Goal: Information Seeking & Learning: Learn about a topic

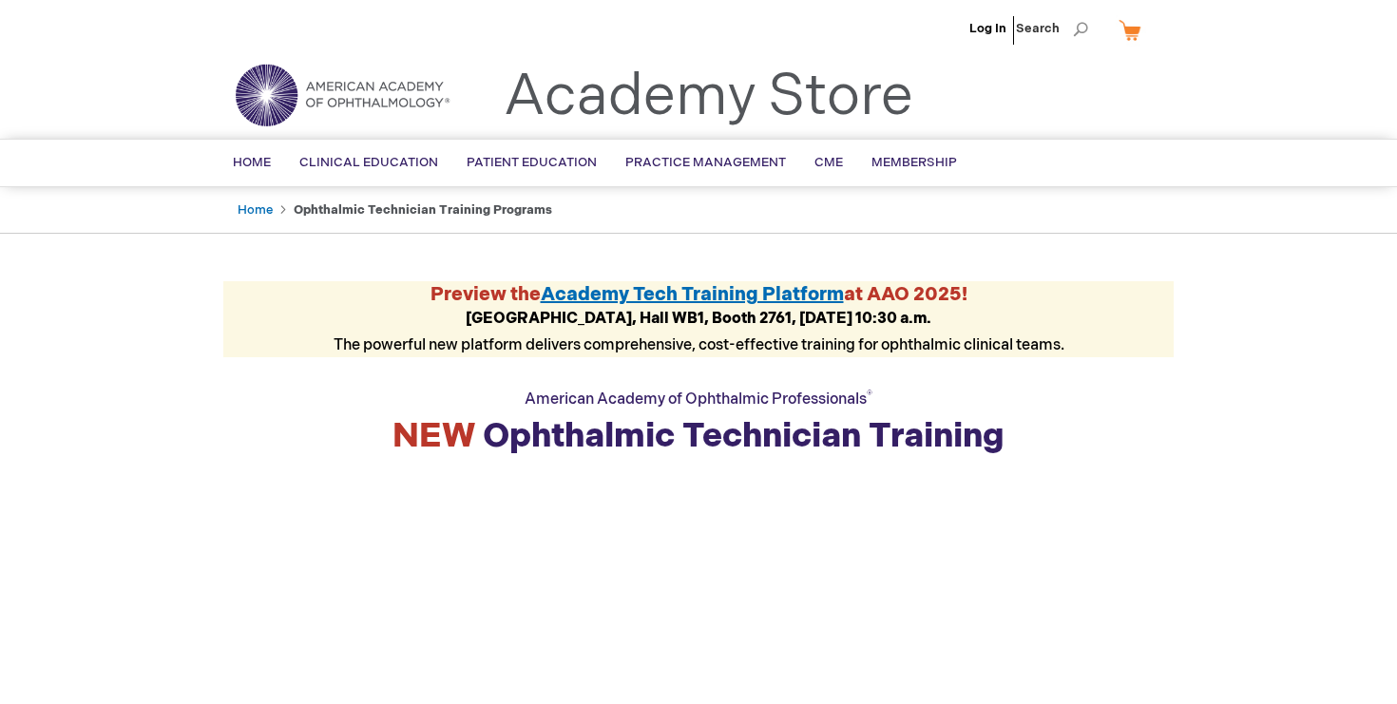
click at [545, 324] on strong "[GEOGRAPHIC_DATA], Hall WB1, Booth 2761, [DATE] 10:30 a.m." at bounding box center [699, 319] width 466 height 18
click at [605, 331] on div "Preview the Academy Tech Training Platform at AAO 2025! [GEOGRAPHIC_DATA], Hall…" at bounding box center [698, 319] width 950 height 76
drag, startPoint x: 582, startPoint y: 317, endPoint x: 449, endPoint y: 311, distance: 133.2
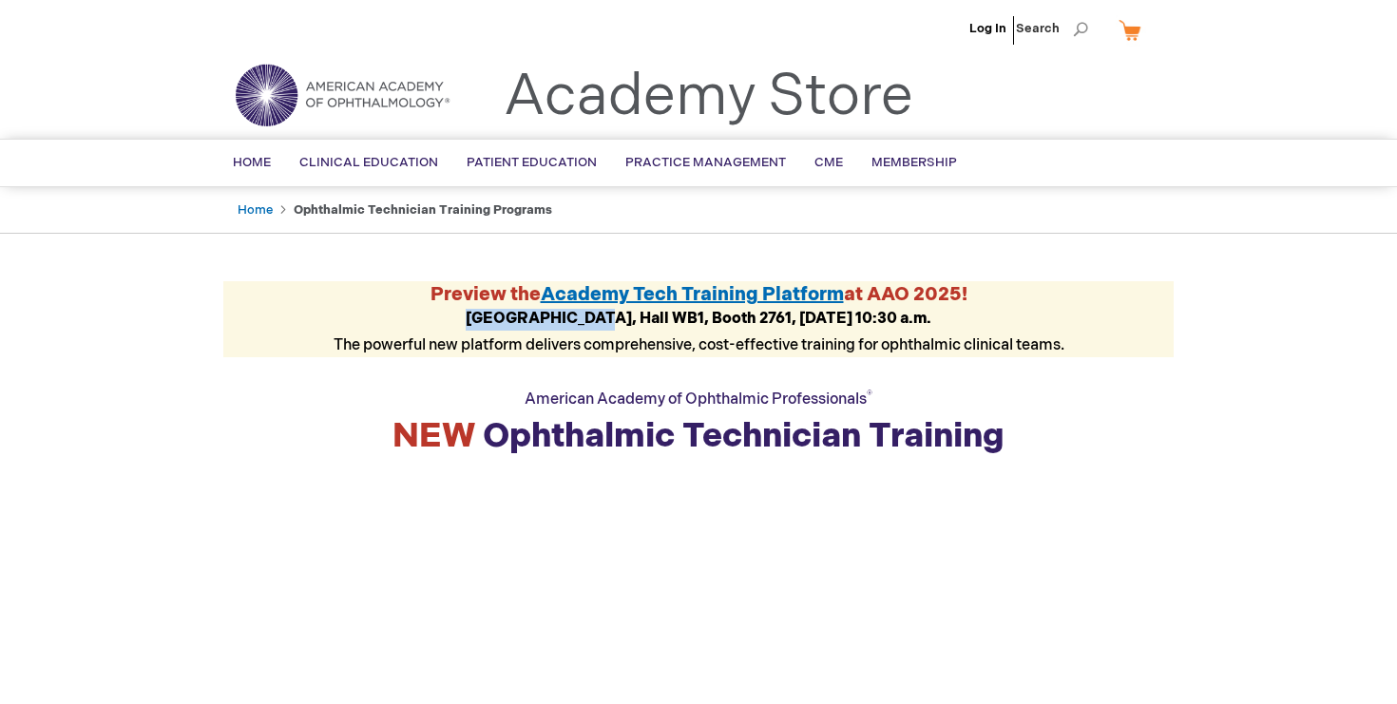
click at [449, 311] on div "Preview the Academy Tech Training Platform at AAO 2025! [GEOGRAPHIC_DATA], Hall…" at bounding box center [698, 319] width 950 height 76
click at [748, 296] on span "Academy Tech Training Platform" at bounding box center [692, 294] width 303 height 23
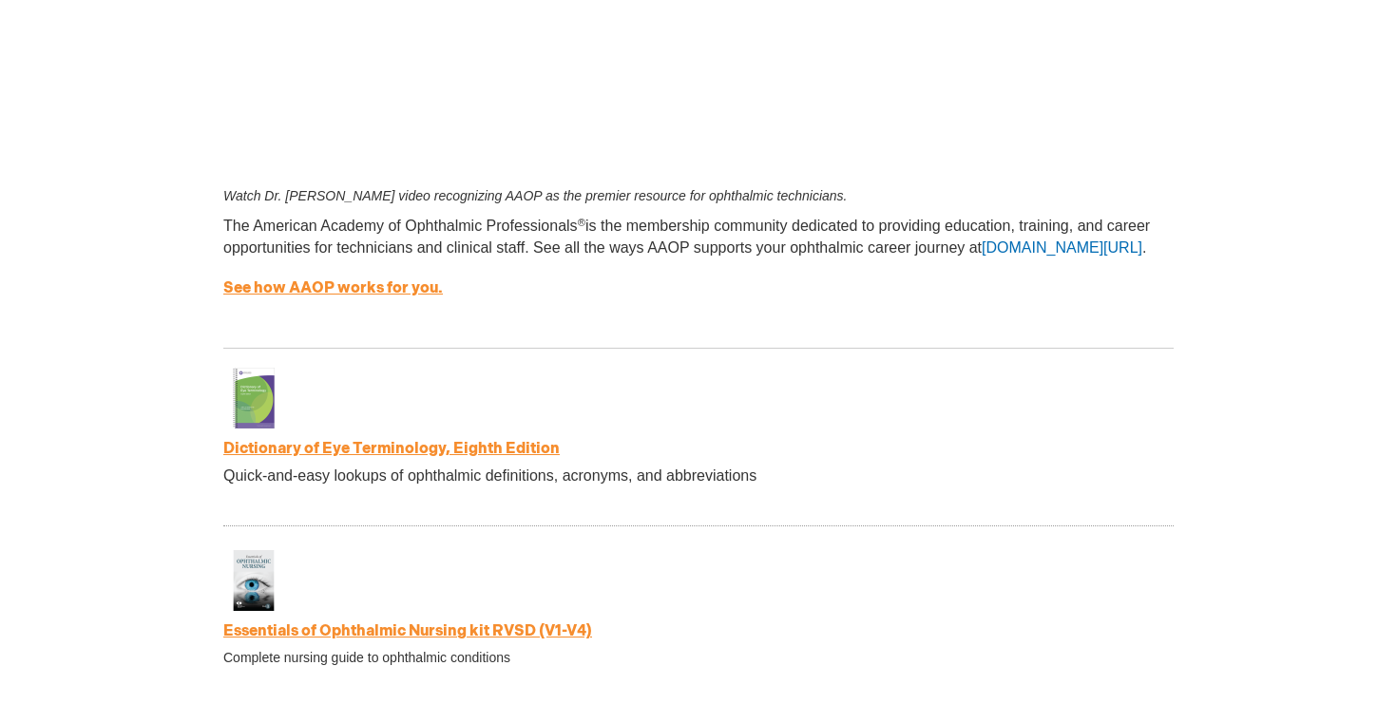
scroll to position [2999, 0]
